Goal: Transaction & Acquisition: Purchase product/service

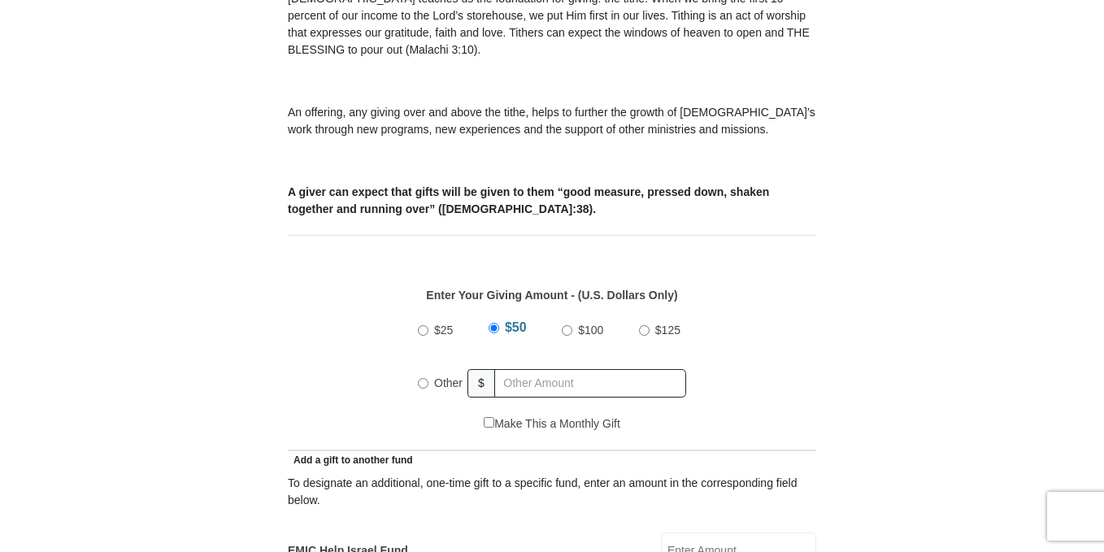
scroll to position [569, 0]
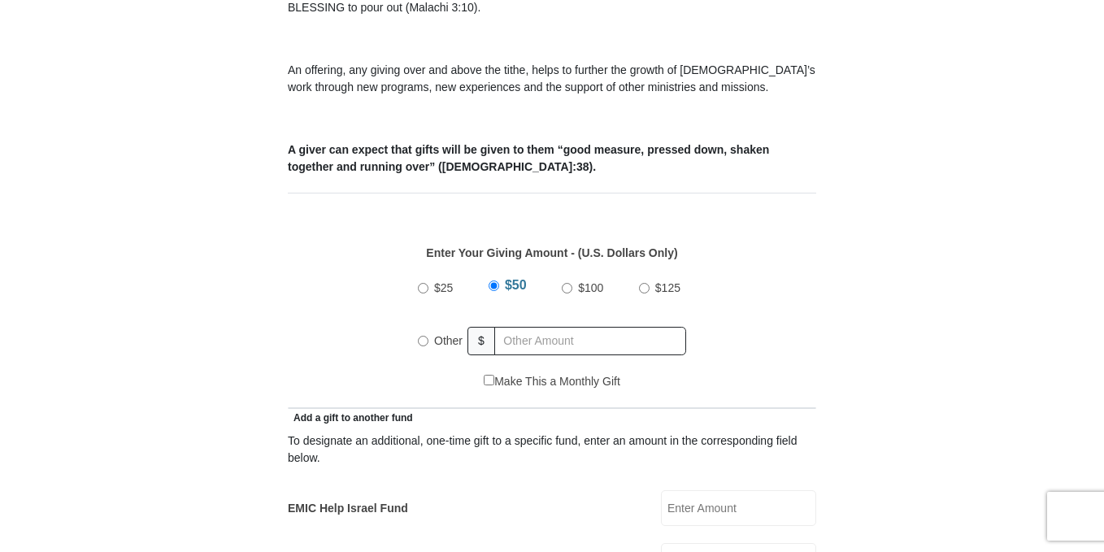
click at [427, 336] on input "Other" at bounding box center [423, 341] width 11 height 11
radio input "true"
click at [555, 329] on input "text" at bounding box center [593, 341] width 186 height 28
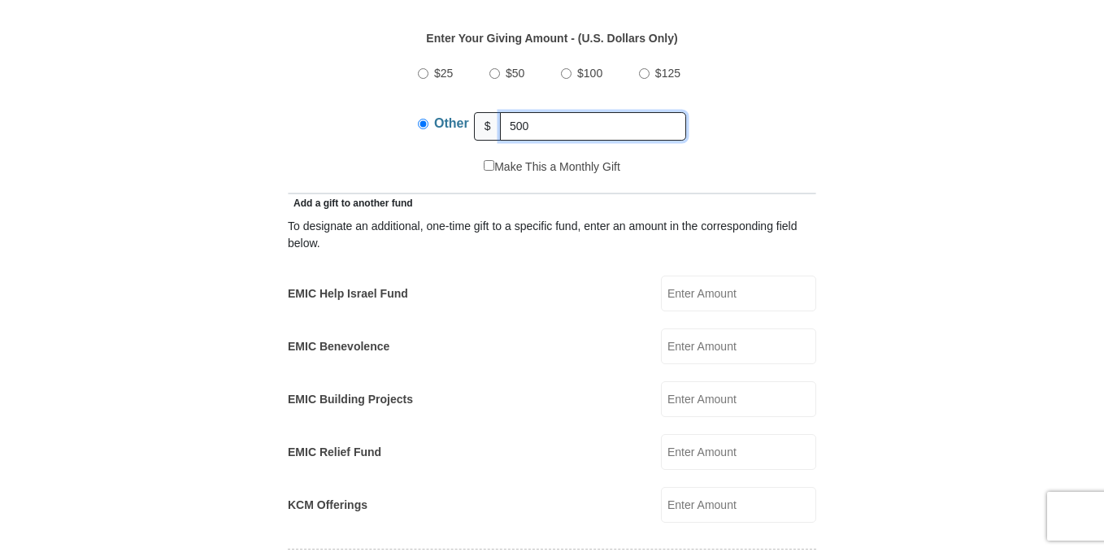
scroll to position [813, 0]
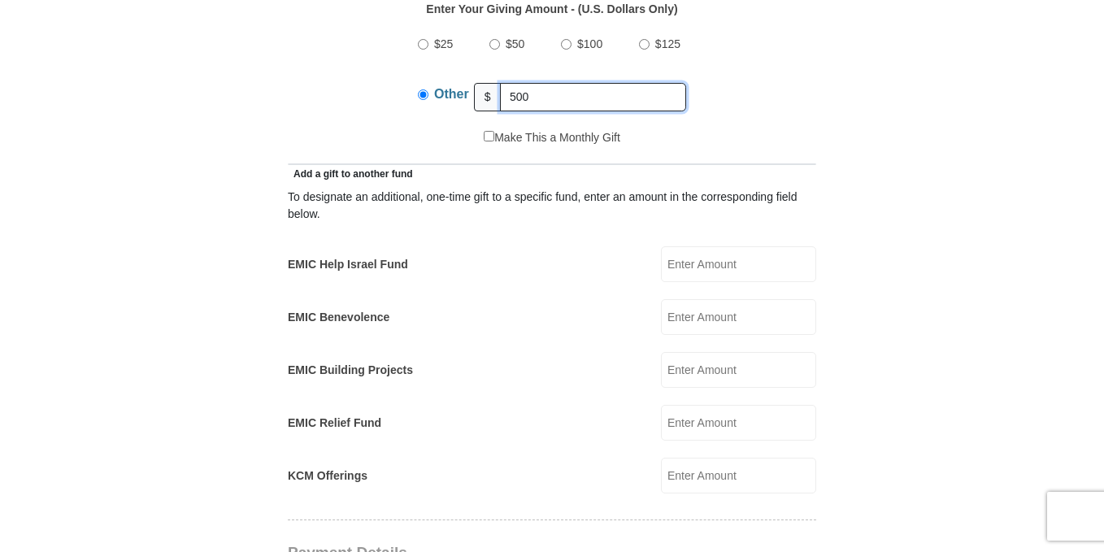
type input "500"
click at [715, 250] on input "EMIC Help Israel Fund" at bounding box center [738, 264] width 155 height 36
type input "150"
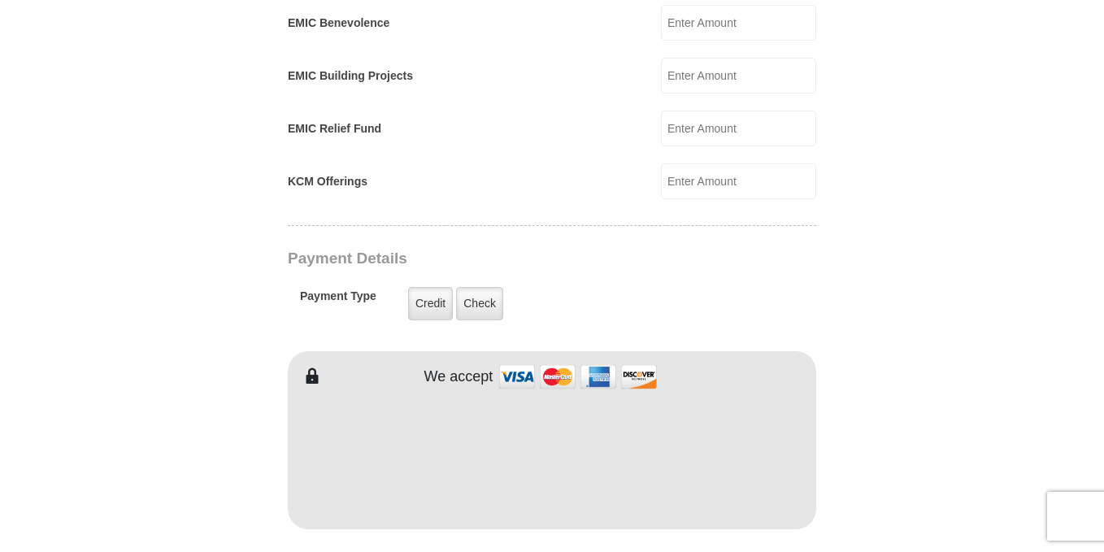
scroll to position [1138, 0]
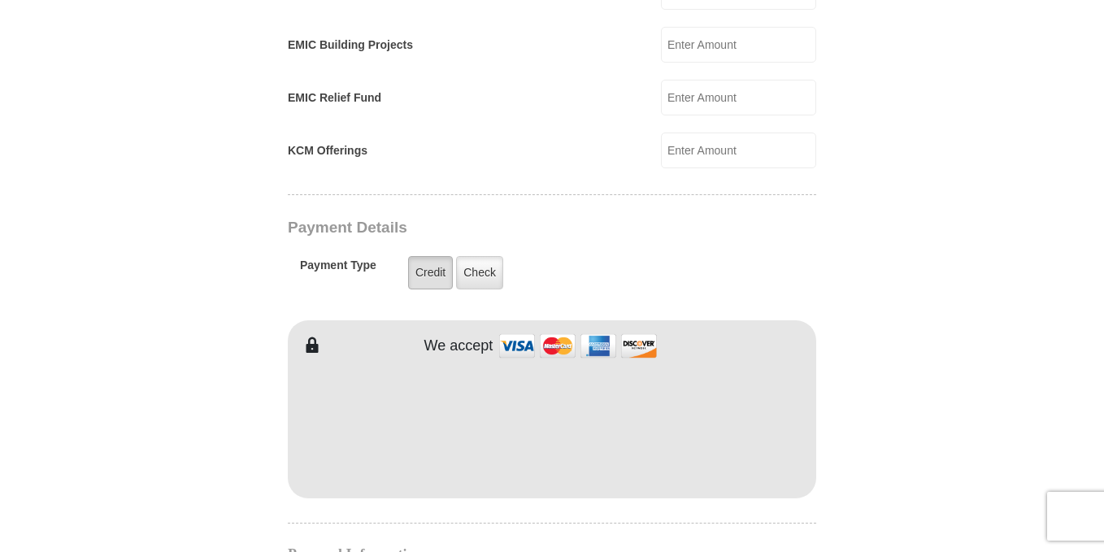
click at [426, 256] on label "Credit" at bounding box center [430, 272] width 45 height 33
click at [0, 0] on input "Credit" at bounding box center [0, 0] width 0 height 0
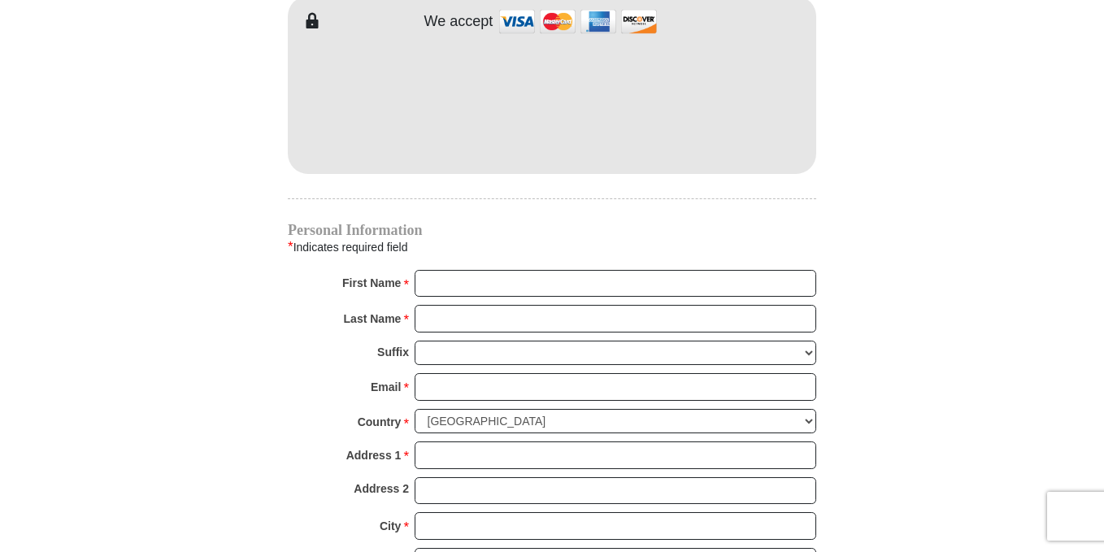
scroll to position [1464, 0]
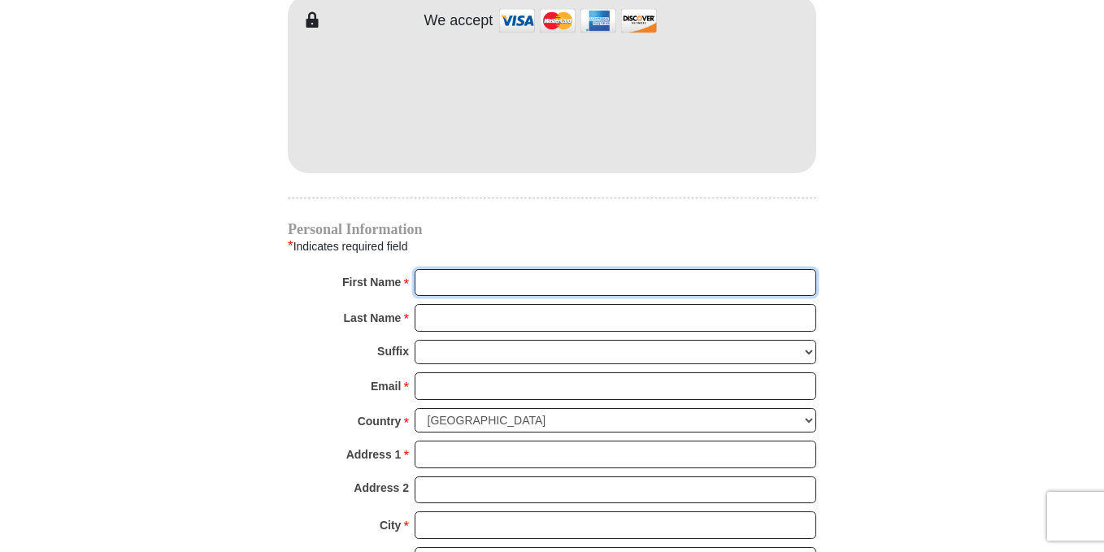
click at [515, 269] on input "First Name *" at bounding box center [616, 283] width 402 height 28
type input "[PERSON_NAME]"
click at [463, 304] on input "Last Name *" at bounding box center [616, 318] width 402 height 28
type input "[PERSON_NAME]"
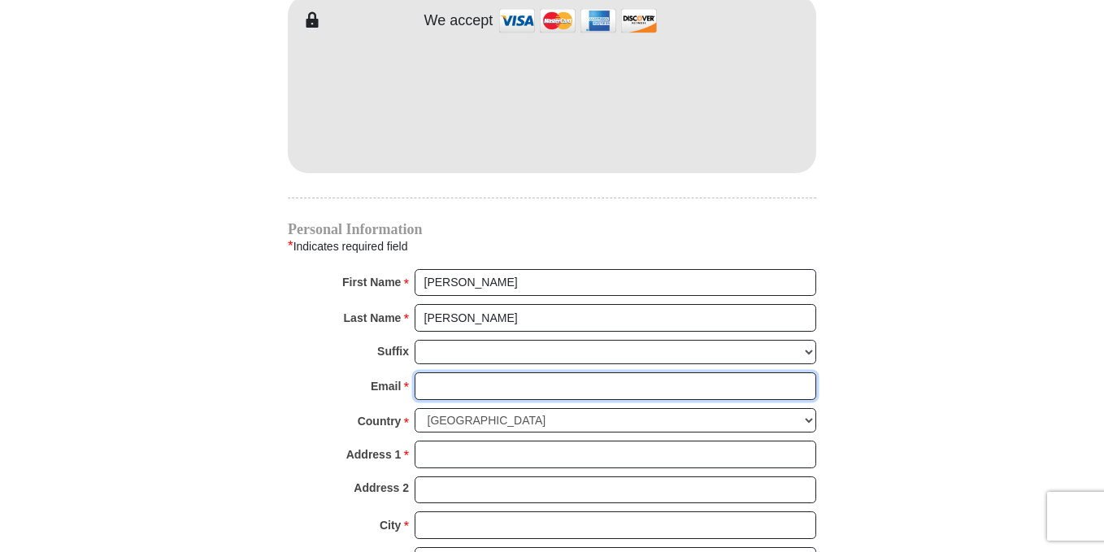
click at [454, 376] on input "Email *" at bounding box center [616, 386] width 402 height 28
type input "[EMAIL_ADDRESS][DOMAIN_NAME]"
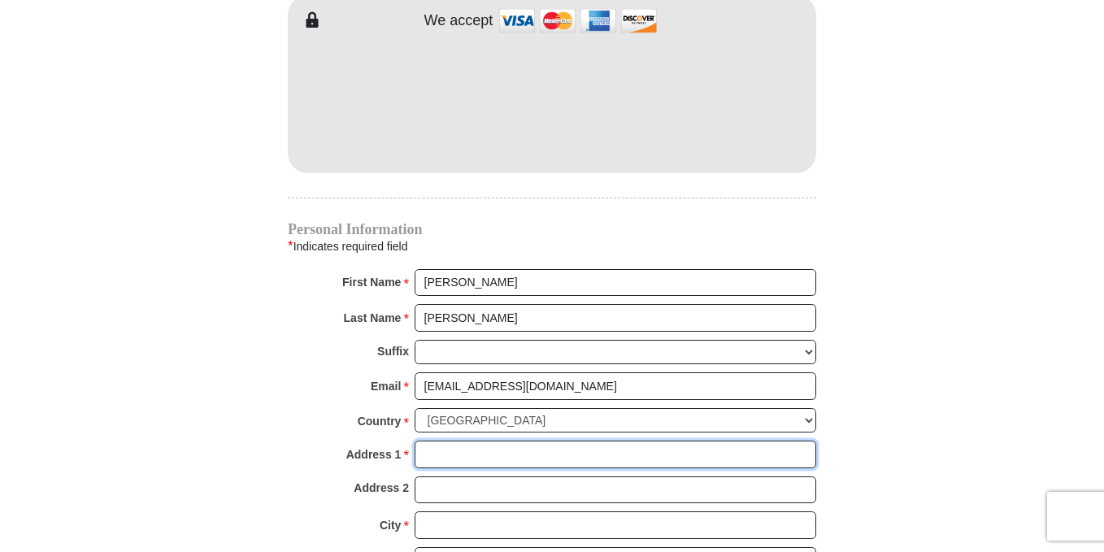
type input "[STREET_ADDRESS]"
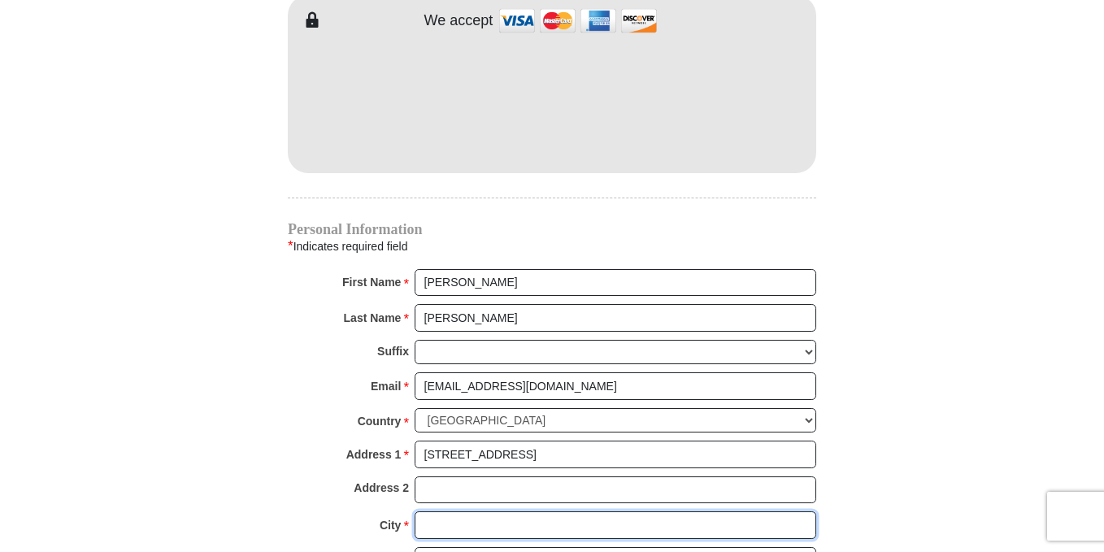
type input "[GEOGRAPHIC_DATA]"
select select "[GEOGRAPHIC_DATA]"
type input "76071"
type input "3158134031"
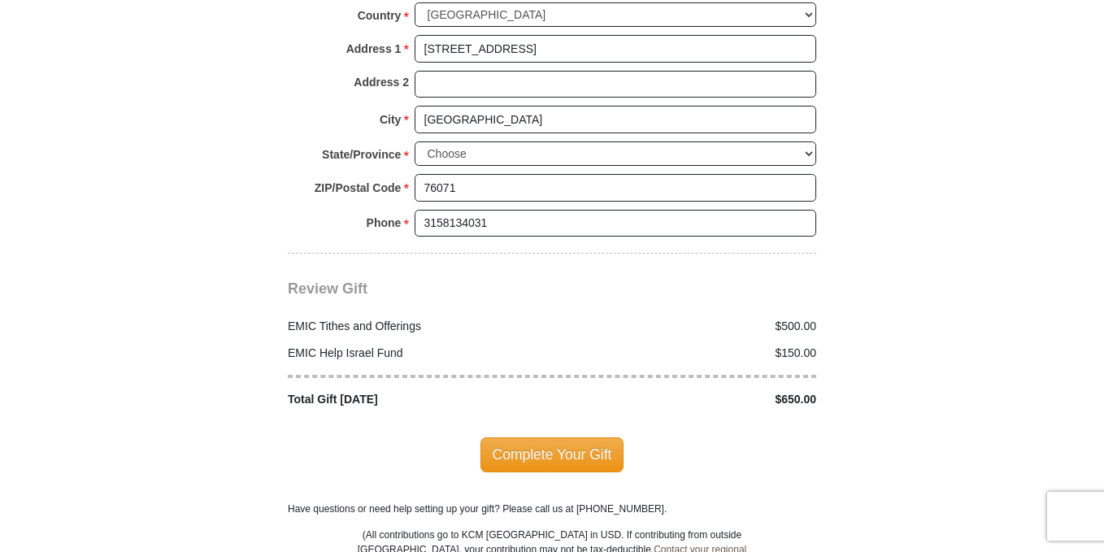
scroll to position [1870, 0]
click at [553, 446] on span "Complete Your Gift" at bounding box center [553, 454] width 144 height 34
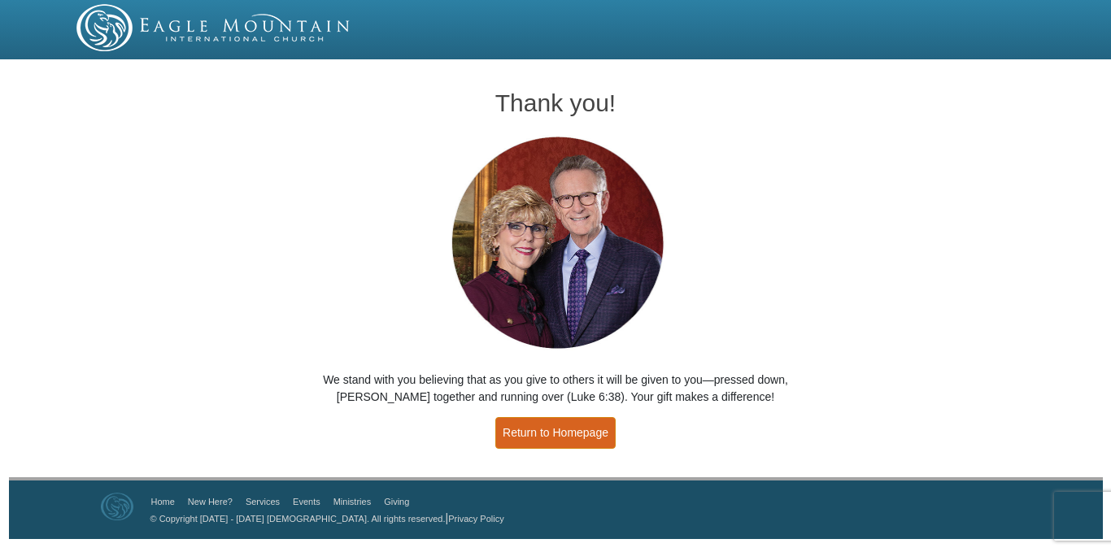
click at [532, 445] on link "Return to Homepage" at bounding box center [555, 433] width 120 height 32
